Goal: Check status: Check status

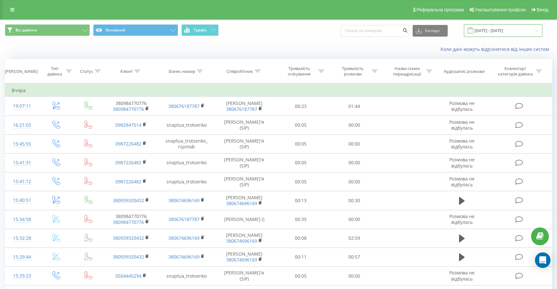
click at [536, 35] on input "[DATE] - [DATE]" at bounding box center [503, 30] width 78 height 13
click at [302, 41] on div "Всі дзвінки Основний Графік Експорт .csv .xls .xlsx 19.07.2025 - 19.08.2025" at bounding box center [278, 31] width 556 height 22
click at [537, 36] on input "[DATE] - [DATE]" at bounding box center [503, 30] width 78 height 13
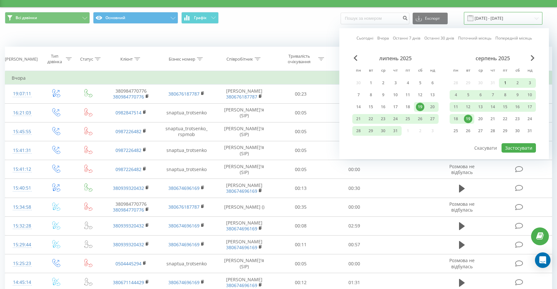
scroll to position [13, 0]
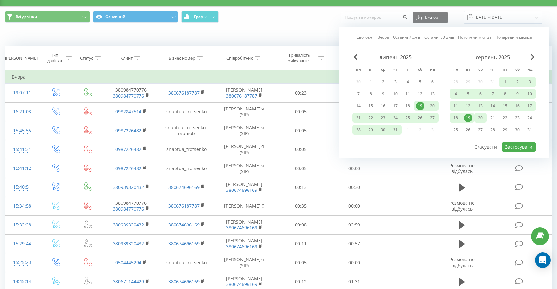
click at [483, 122] on div "20" at bounding box center [480, 118] width 8 height 8
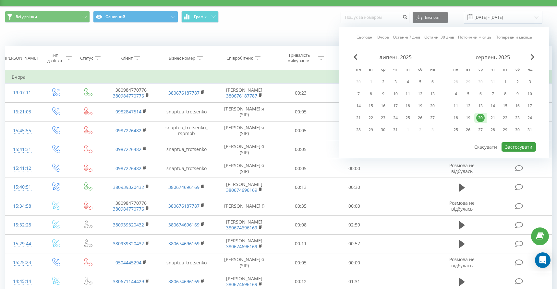
click at [520, 152] on button "Застосувати" at bounding box center [518, 146] width 34 height 9
type input "[DATE] - [DATE]"
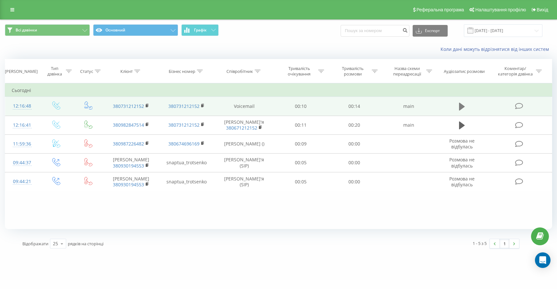
click at [463, 111] on icon at bounding box center [462, 107] width 6 height 8
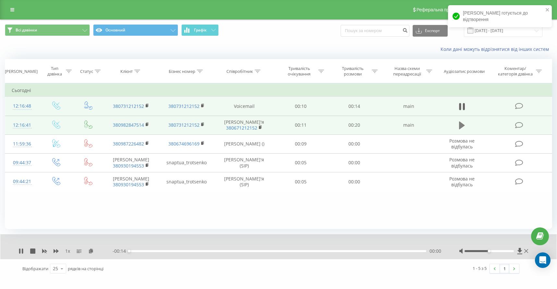
click at [462, 129] on icon at bounding box center [462, 126] width 6 height 8
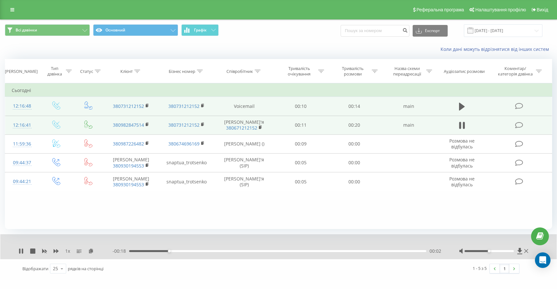
click at [462, 130] on icon at bounding box center [462, 125] width 6 height 9
